Goal: Task Accomplishment & Management: Manage account settings

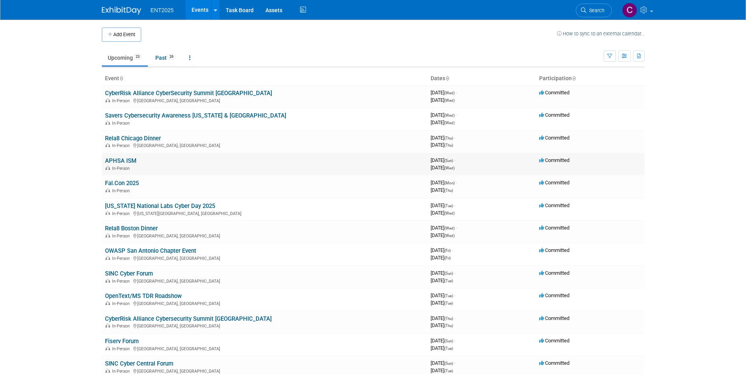
click at [118, 162] on link "APHSA ISM" at bounding box center [120, 160] width 31 height 7
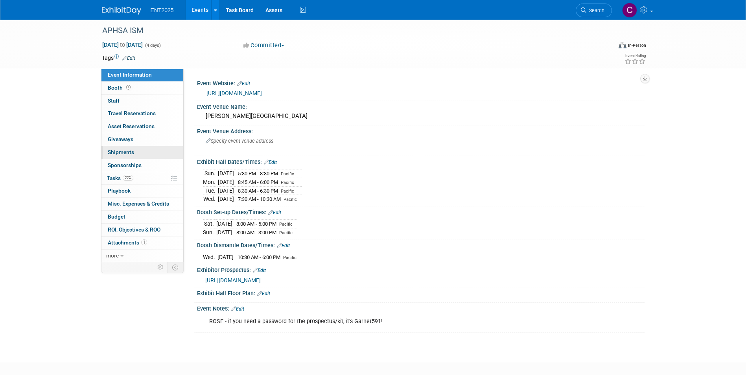
click at [124, 149] on span "Shipments 0" at bounding box center [121, 152] width 26 height 6
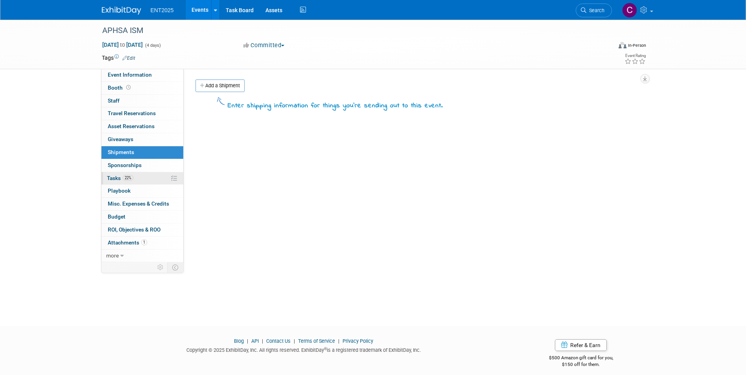
click at [112, 180] on span "Tasks 22%" at bounding box center [120, 178] width 26 height 6
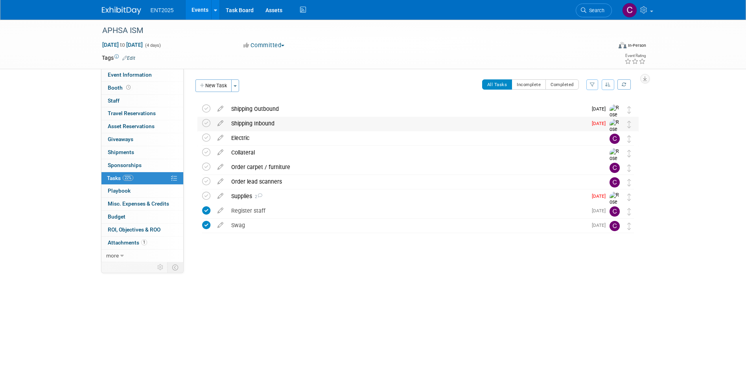
click at [265, 120] on div "Shipping Inbound" at bounding box center [407, 123] width 360 height 13
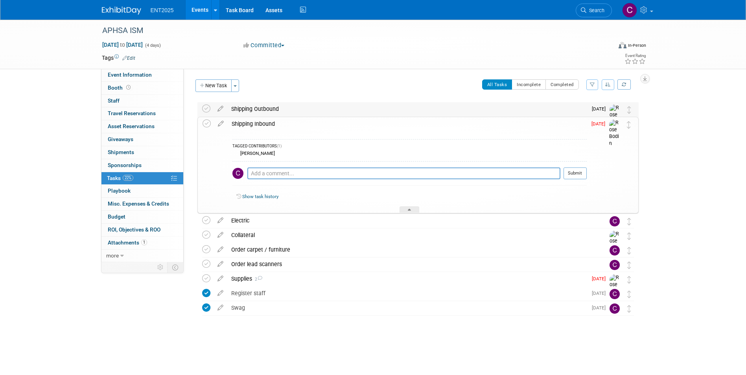
click at [246, 104] on div "Shipping Outbound" at bounding box center [407, 108] width 360 height 13
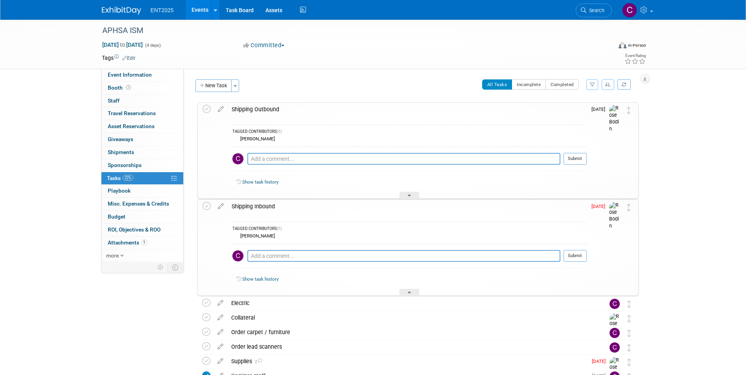
click at [246, 107] on div "Shipping Outbound" at bounding box center [407, 109] width 359 height 13
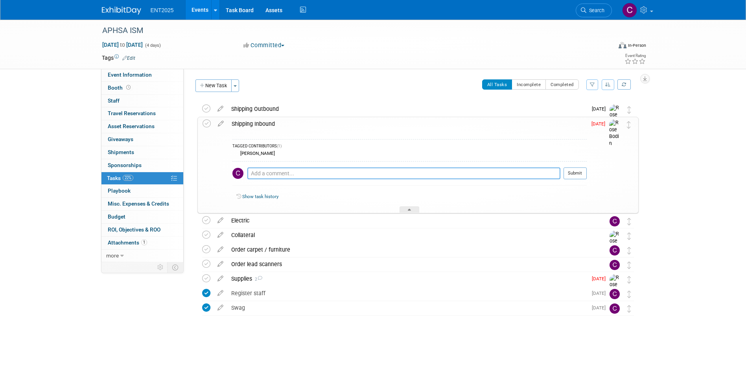
click at [260, 171] on textarea at bounding box center [403, 174] width 313 height 12
click at [256, 175] on textarea at bounding box center [403, 174] width 313 height 12
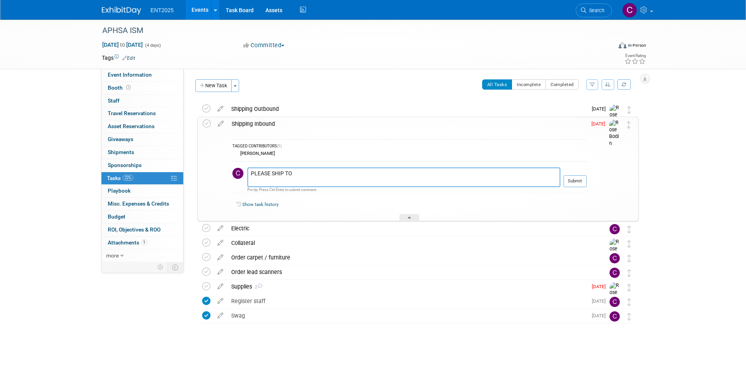
click at [253, 180] on textarea "PLEASE SHIP TO" at bounding box center [403, 178] width 313 height 20
paste textarea "ISM Education Conference & Expo TForce Freight - [PERSON_NAME] Exposition Servi…"
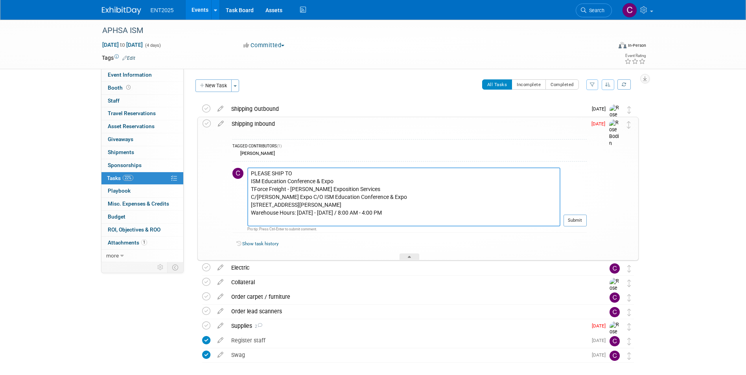
drag, startPoint x: 337, startPoint y: 180, endPoint x: 250, endPoint y: 180, distance: 86.9
click at [250, 180] on textarea "PLEASE SHIP TO ISM Education Conference & Expo TForce Freight - [PERSON_NAME] E…" at bounding box center [403, 197] width 313 height 59
click at [340, 180] on textarea "PLEASE SHIP TO ISM Education Conference & Expo TForce Freight - [PERSON_NAME] E…" at bounding box center [403, 197] width 313 height 59
click at [391, 183] on textarea "PLEASE SHIP TO ISM Education Conference & Expo | OpenText Booth TForce Freight …" at bounding box center [403, 197] width 313 height 59
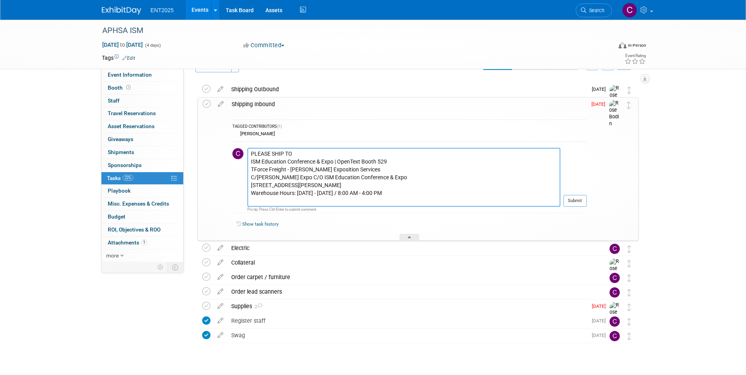
scroll to position [36, 0]
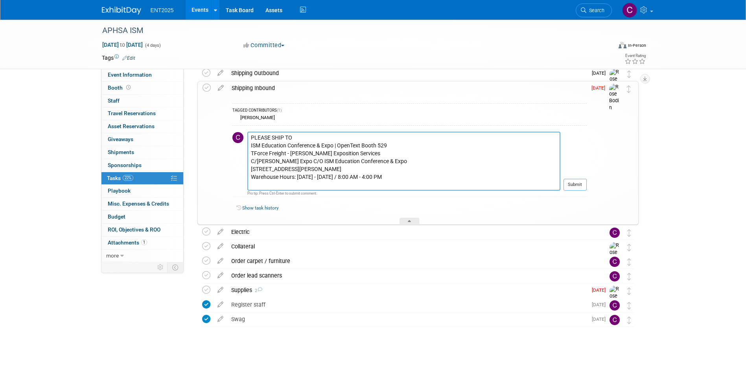
drag, startPoint x: 395, startPoint y: 187, endPoint x: 242, endPoint y: 189, distance: 153.0
click at [242, 189] on tr "PLEASE SHIP TO ISM Education Conference & Expo | OpenText Booth 529 TForce Frei…" at bounding box center [409, 164] width 354 height 65
click at [319, 182] on textarea "PLEASE SHIP TO ISM Education Conference & Expo | OpenText Booth 529 TForce Frei…" at bounding box center [403, 161] width 313 height 59
click at [311, 184] on textarea "PLEASE SHIP TO ISM Education Conference & Expo | OpenText Booth 529 TForce Frei…" at bounding box center [403, 161] width 313 height 59
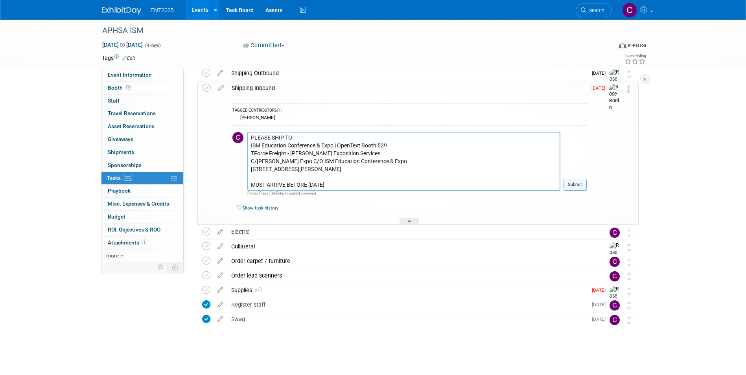
type textarea "PLEASE SHIP TO ISM Education Conference & Expo | OpenText Booth 529 TForce Frei…"
click at [577, 183] on button "Submit" at bounding box center [574, 185] width 23 height 12
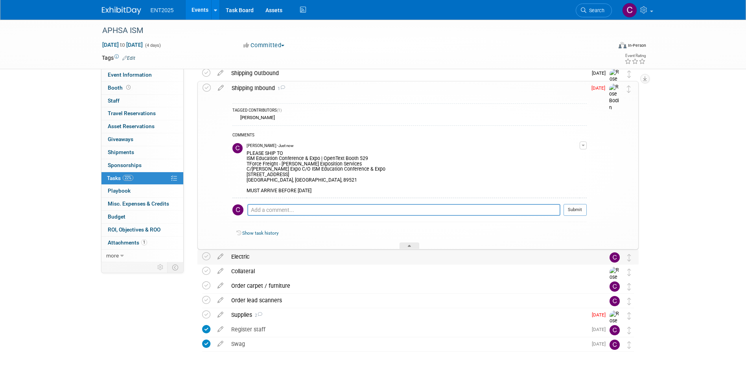
click at [270, 258] on div "Electric" at bounding box center [410, 256] width 366 height 13
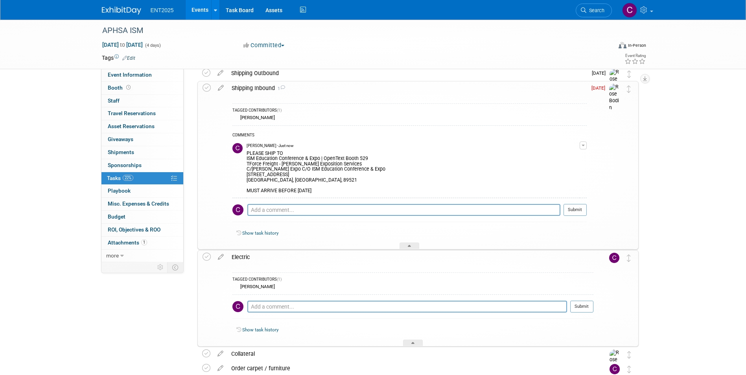
click at [270, 258] on div "Electric" at bounding box center [411, 256] width 366 height 13
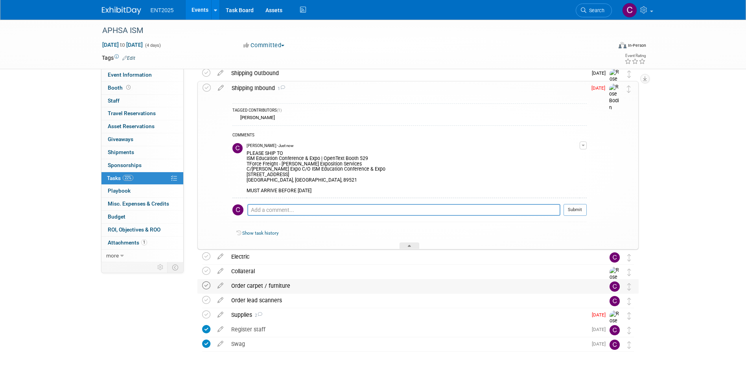
click at [206, 287] on icon at bounding box center [206, 286] width 8 height 8
click at [205, 297] on icon at bounding box center [206, 300] width 8 height 8
click at [204, 256] on icon at bounding box center [206, 256] width 8 height 8
click at [219, 255] on icon at bounding box center [221, 255] width 14 height 10
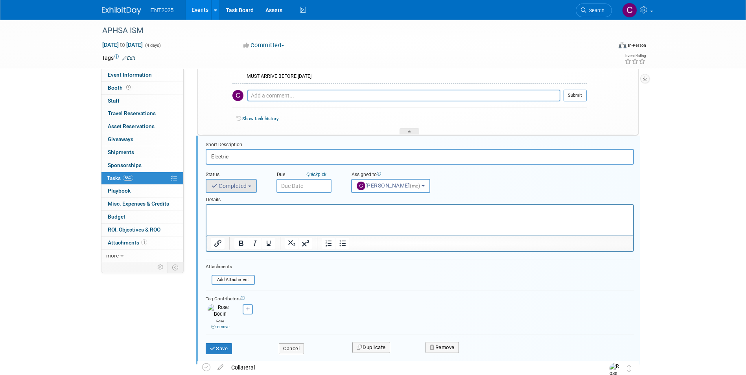
scroll to position [171, 0]
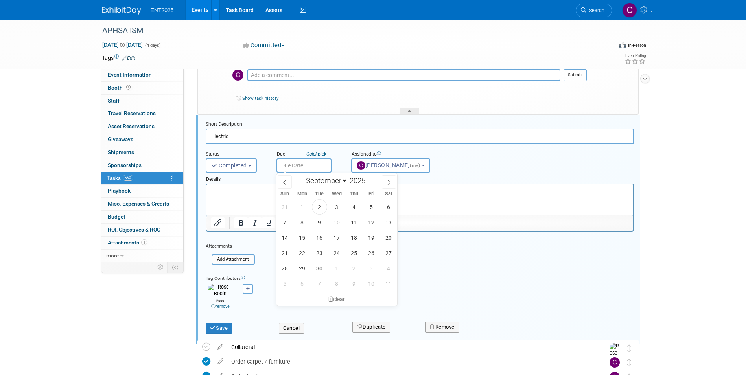
click at [306, 168] on input "text" at bounding box center [303, 165] width 55 height 14
click at [282, 180] on icon at bounding box center [285, 183] width 6 height 6
select select "7"
click at [352, 237] on span "14" at bounding box center [353, 237] width 15 height 15
type input "[DATE]"
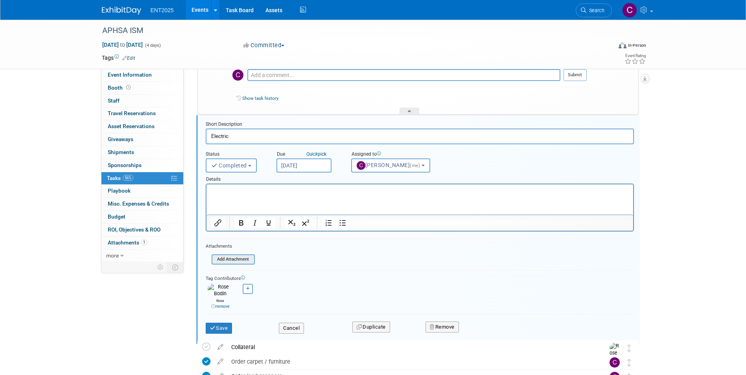
click at [238, 258] on input "file" at bounding box center [214, 259] width 80 height 9
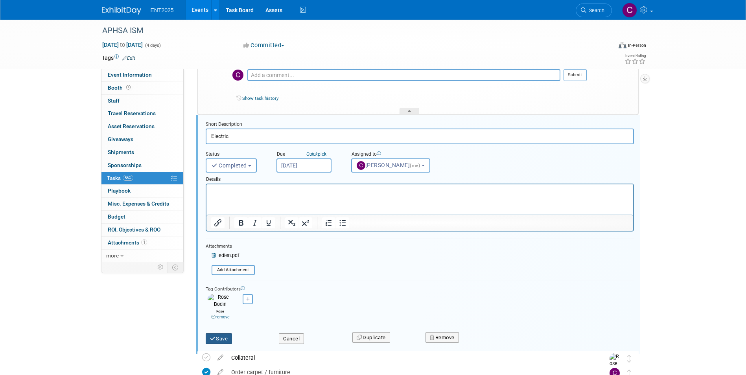
click at [217, 336] on button "Save" at bounding box center [219, 338] width 27 height 11
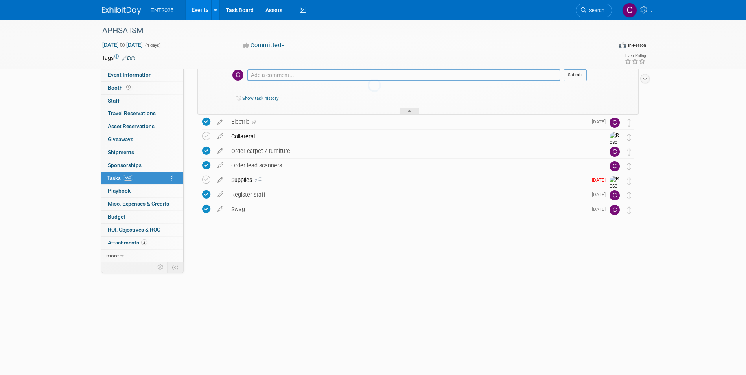
scroll to position [61, 0]
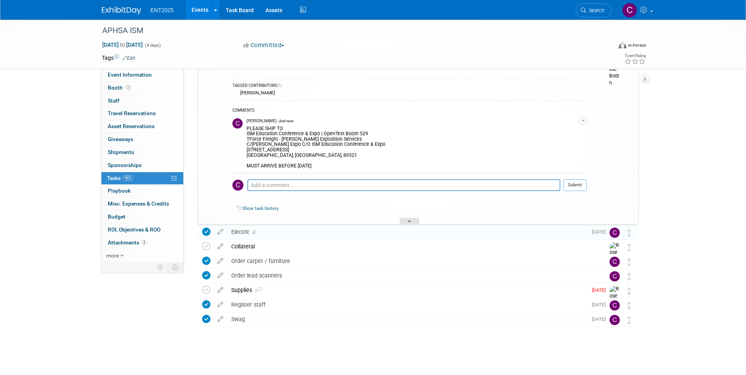
click at [411, 221] on icon at bounding box center [409, 222] width 3 height 5
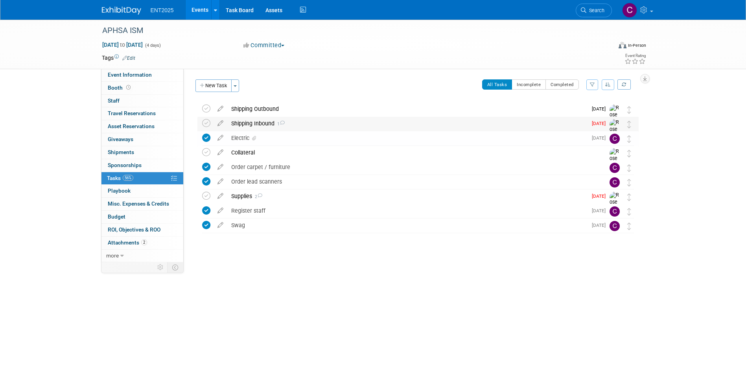
scroll to position [0, 0]
click at [247, 165] on div "Order carpet / furniture" at bounding box center [410, 166] width 366 height 13
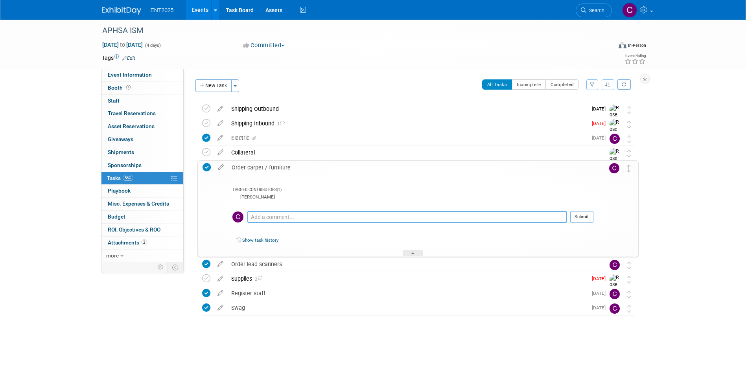
click at [269, 219] on textarea at bounding box center [407, 217] width 320 height 12
click at [265, 214] on textarea at bounding box center [407, 217] width 320 height 12
click at [281, 217] on textarea "ORDERED" at bounding box center [407, 217] width 320 height 12
type textarea "ORDERED 8.25"
click at [585, 212] on button "Submit" at bounding box center [581, 217] width 23 height 12
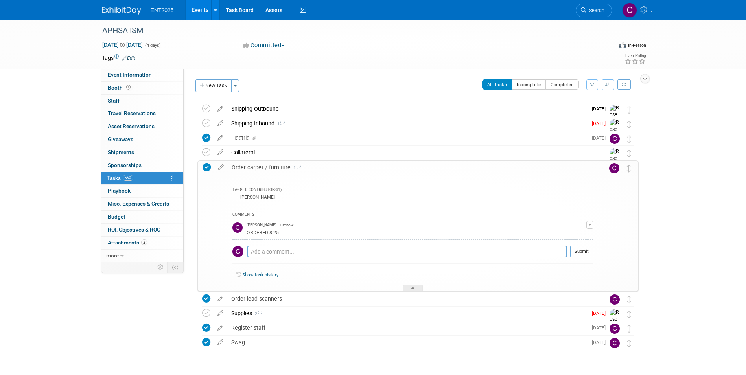
click at [296, 165] on icon at bounding box center [298, 167] width 5 height 4
